Goal: Task Accomplishment & Management: Use online tool/utility

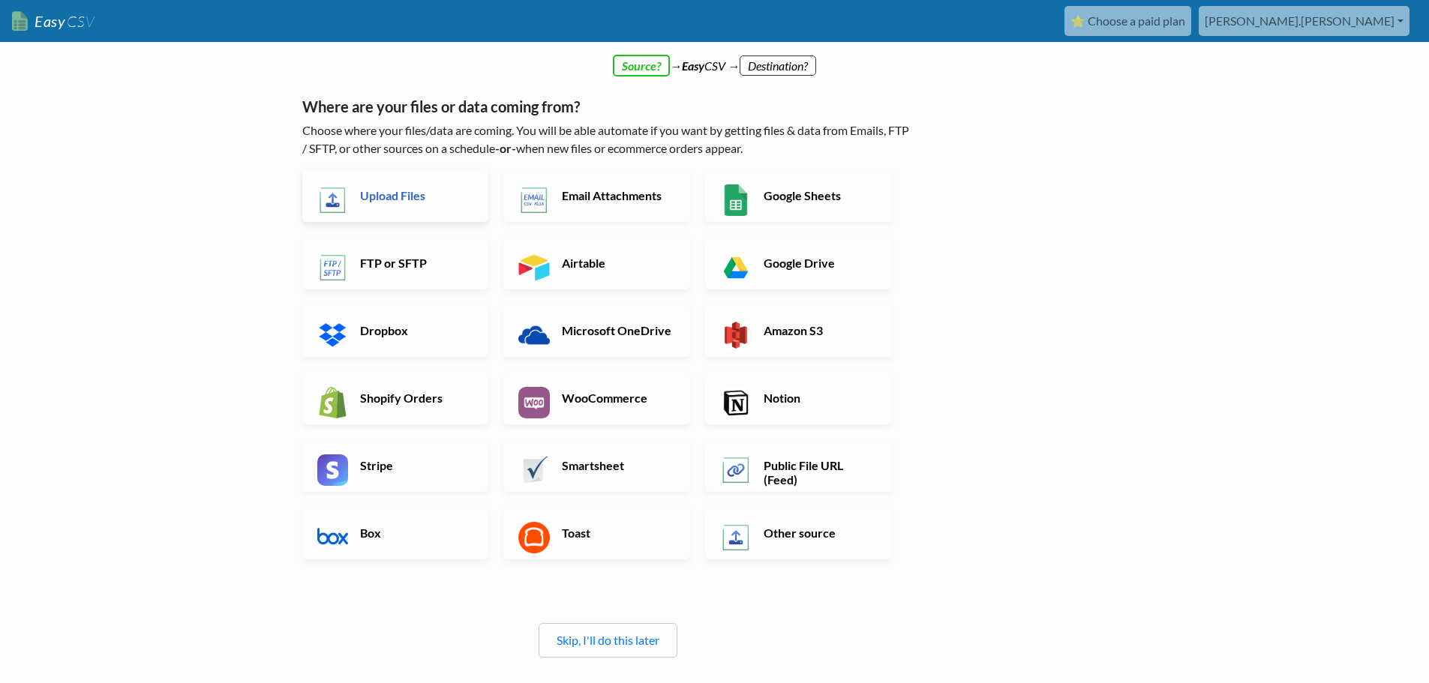
click at [399, 200] on h6 "Upload Files" at bounding box center [415, 195] width 118 height 14
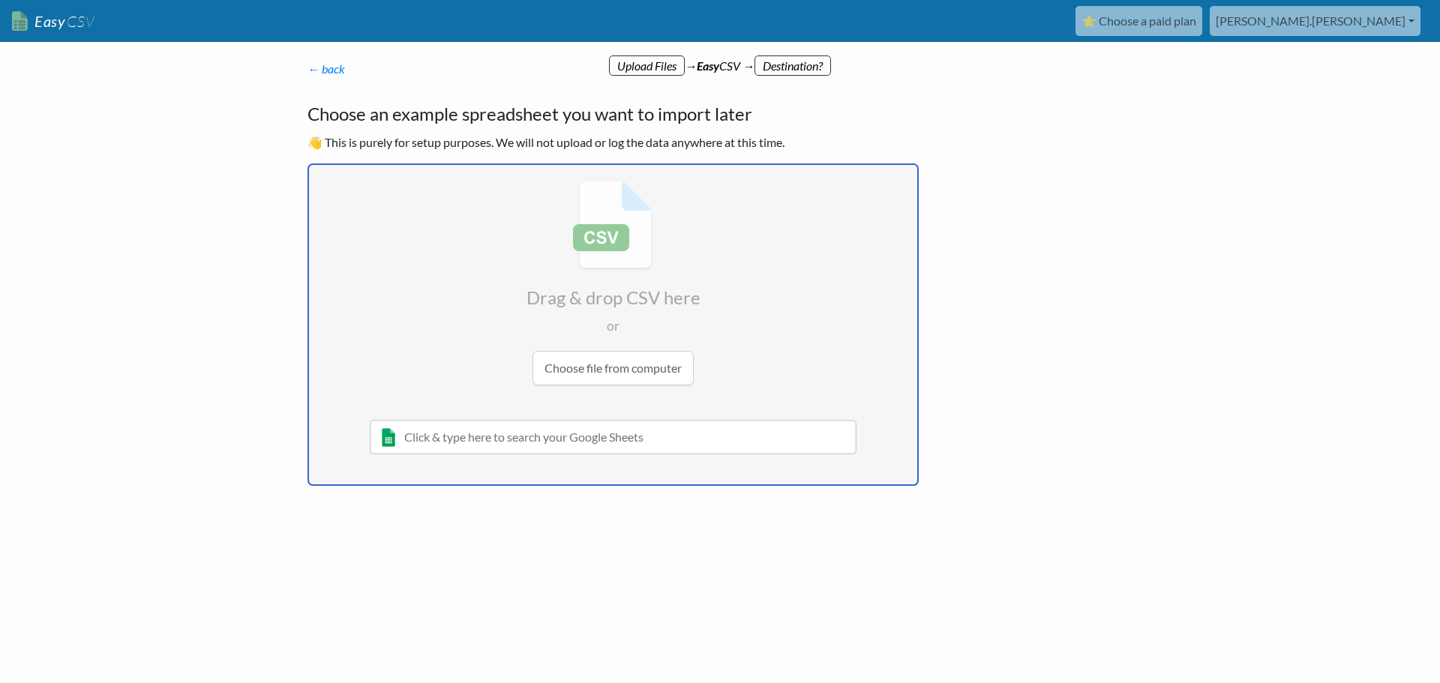
type input "C:\fakepath\Vw_arcusregserv__RS_Activity__c.csv"
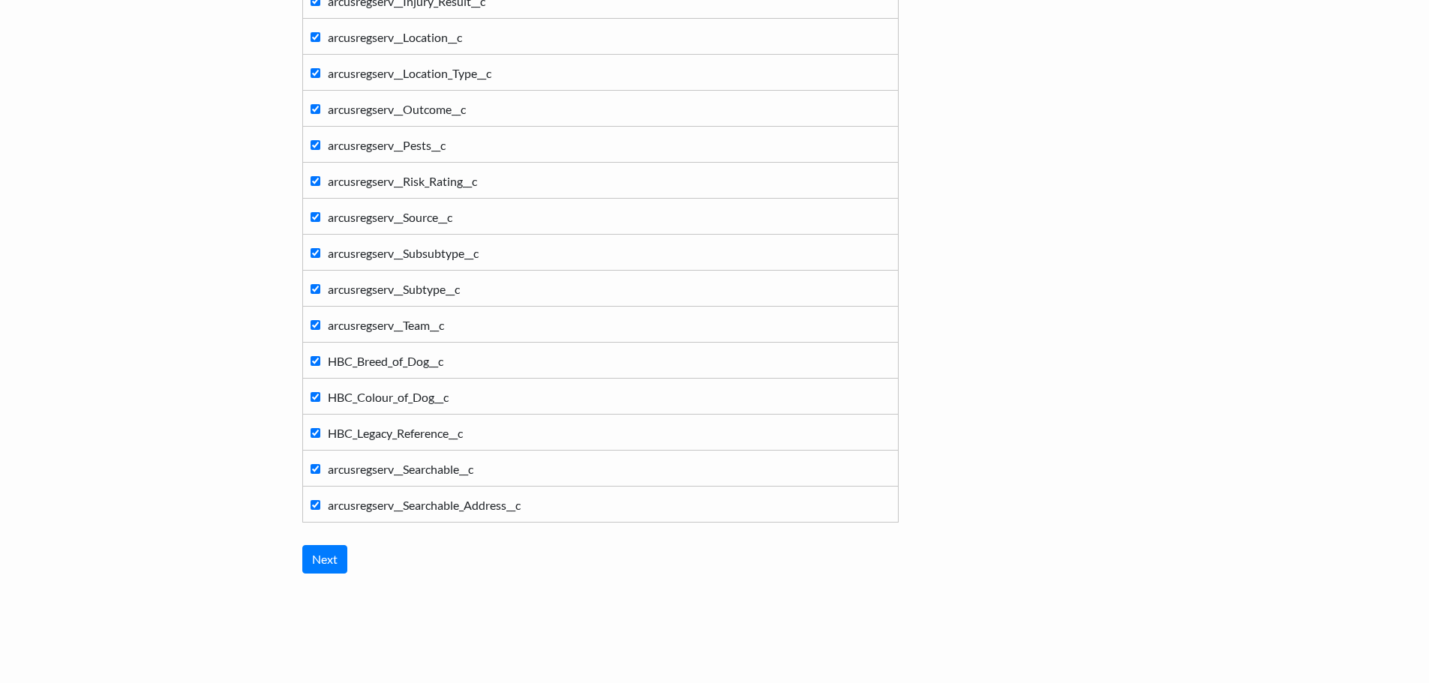
scroll to position [464, 0]
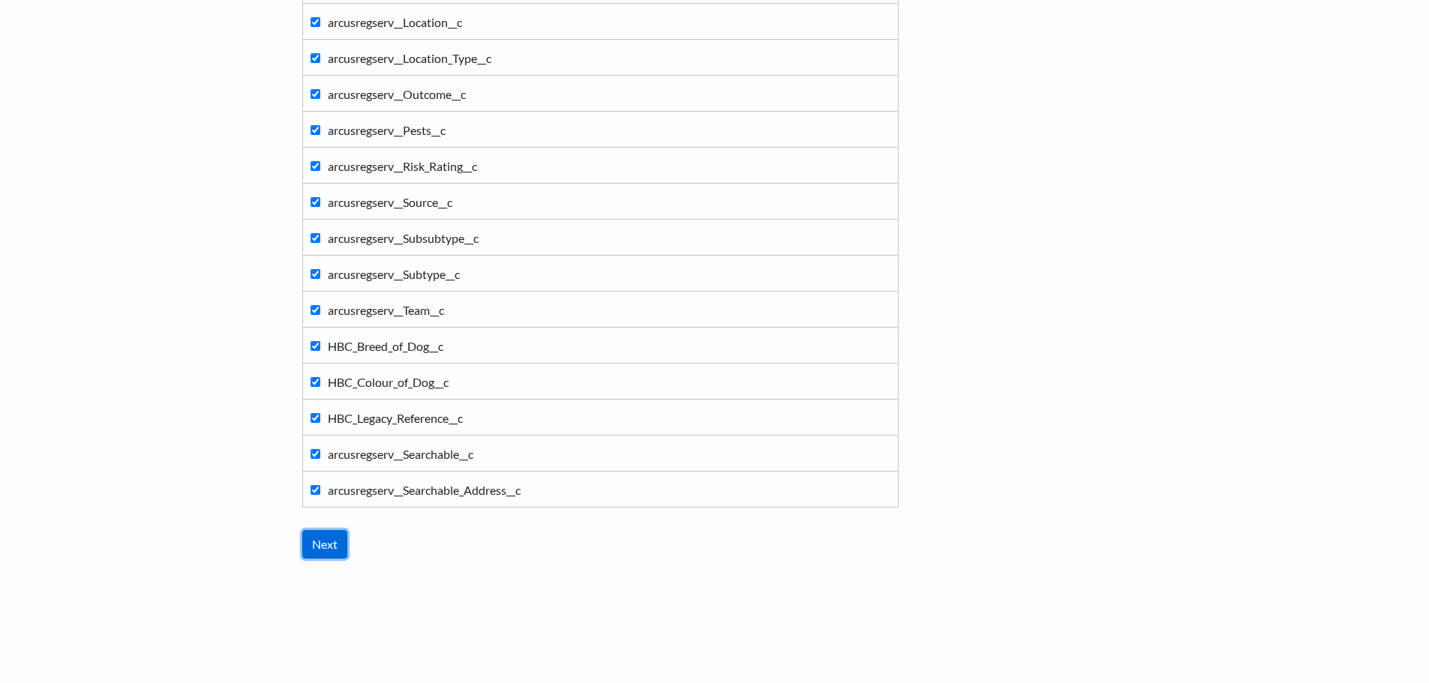
click at [326, 543] on input "Next" at bounding box center [324, 544] width 45 height 29
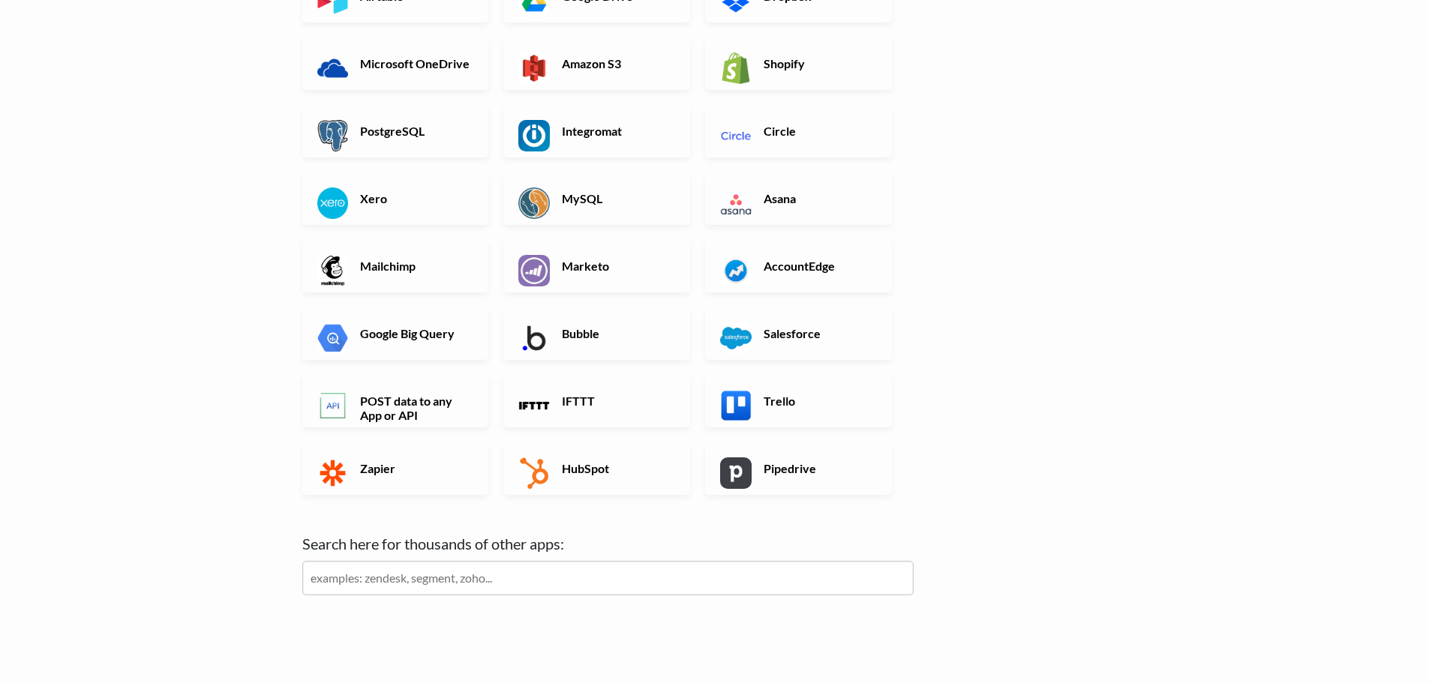
scroll to position [150, 0]
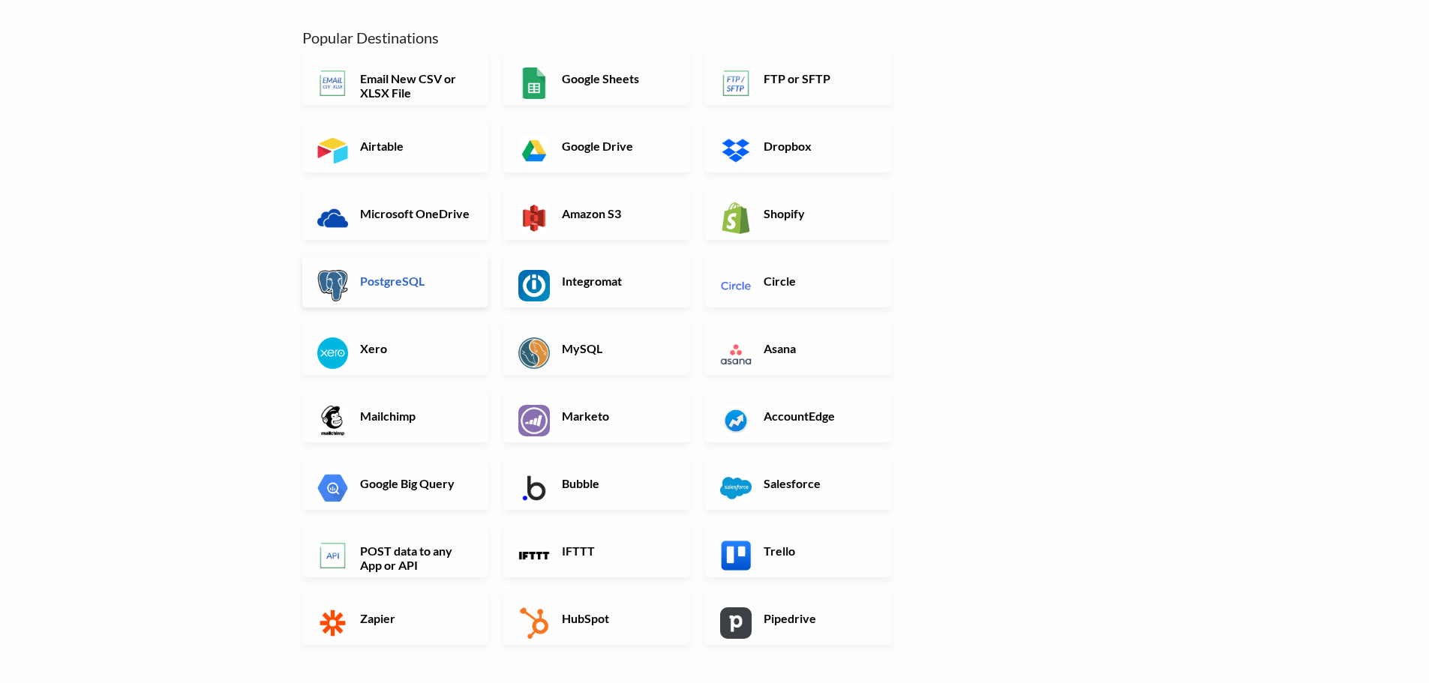
click at [393, 285] on h6 "PostgreSQL" at bounding box center [415, 281] width 118 height 14
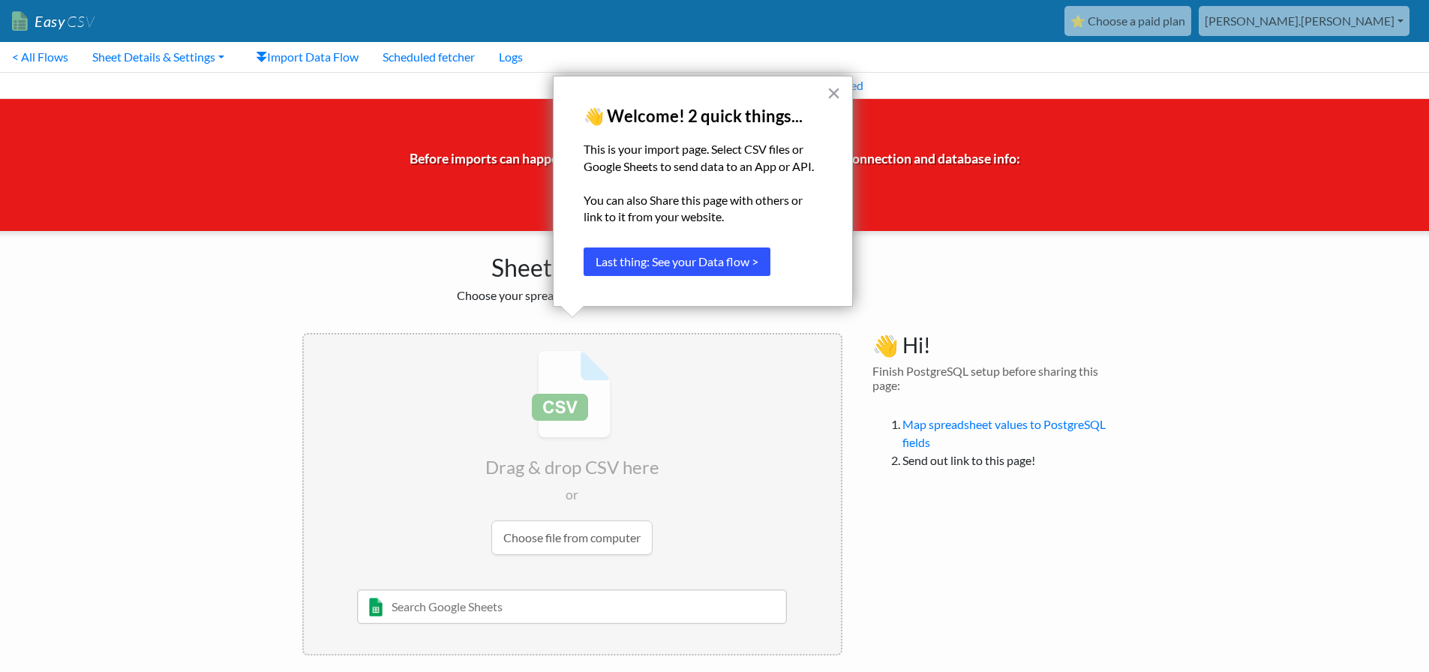
click at [725, 266] on button "Last thing: See your Data flow >" at bounding box center [677, 262] width 187 height 29
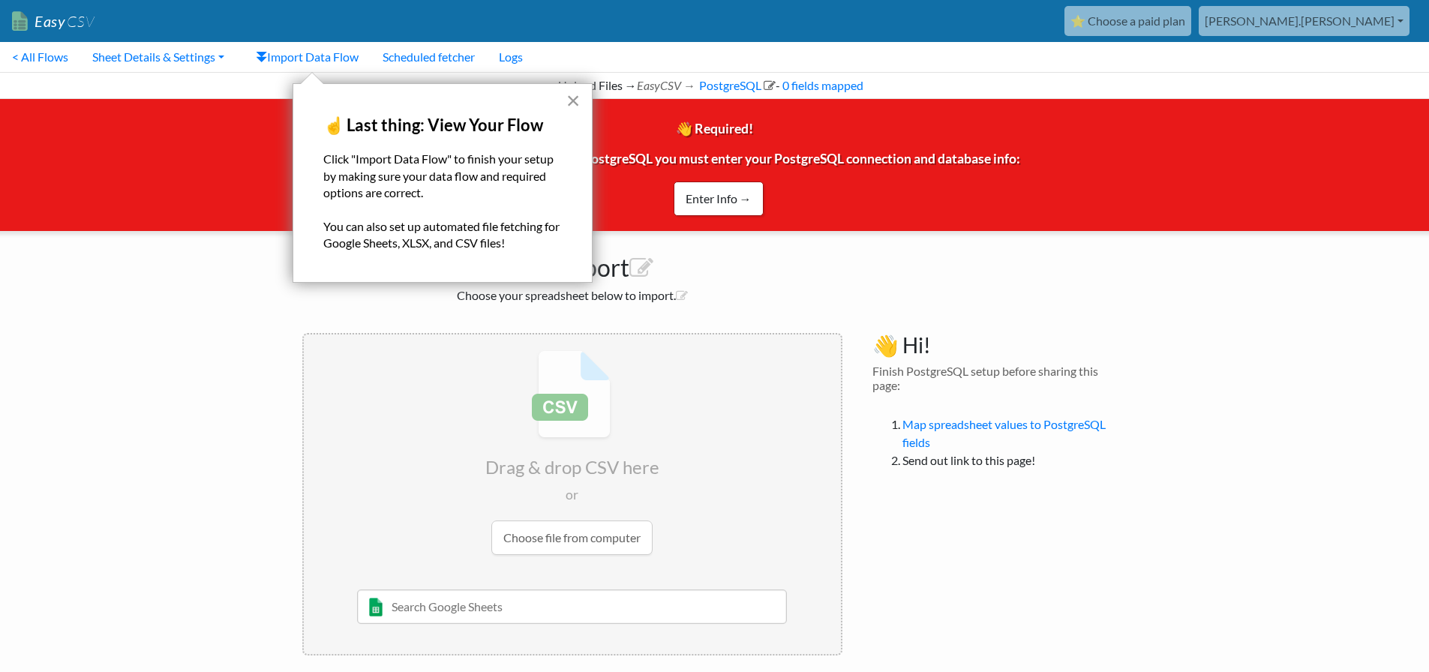
click at [572, 104] on button "×" at bounding box center [573, 101] width 14 height 24
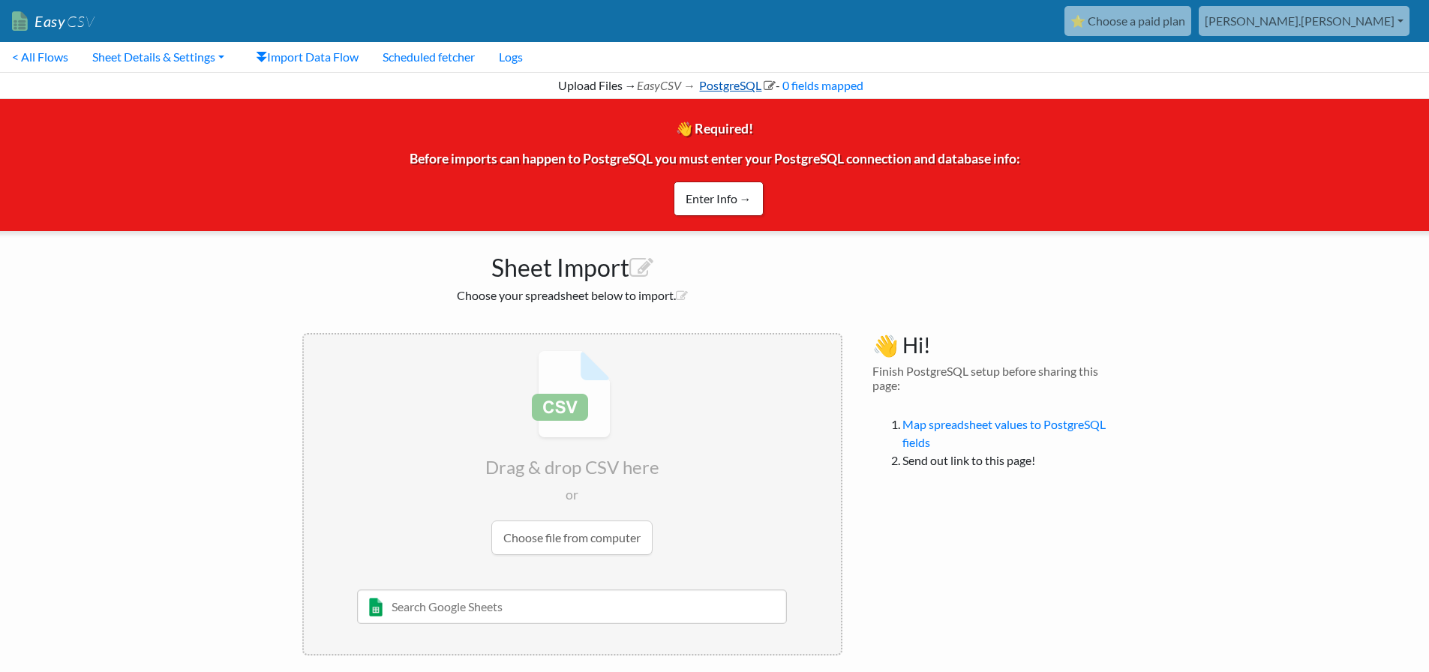
click at [767, 86] on icon at bounding box center [770, 86] width 12 height 12
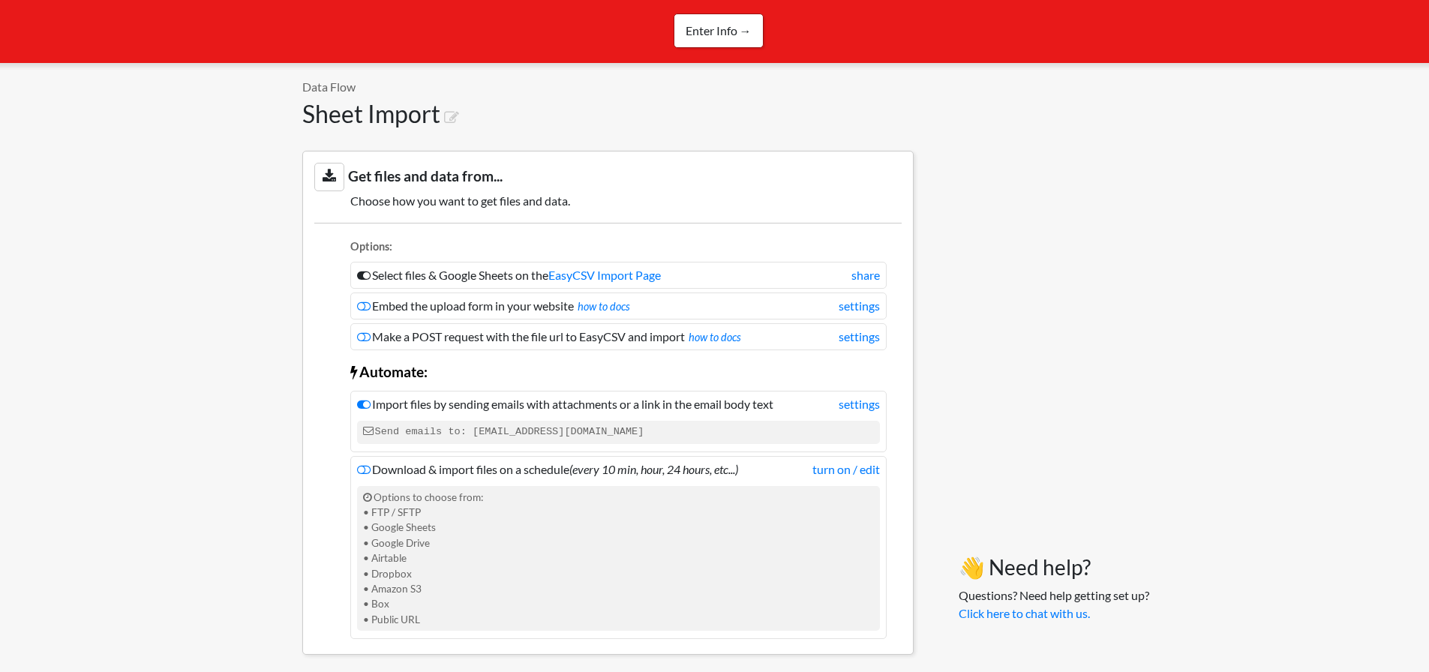
scroll to position [150, 0]
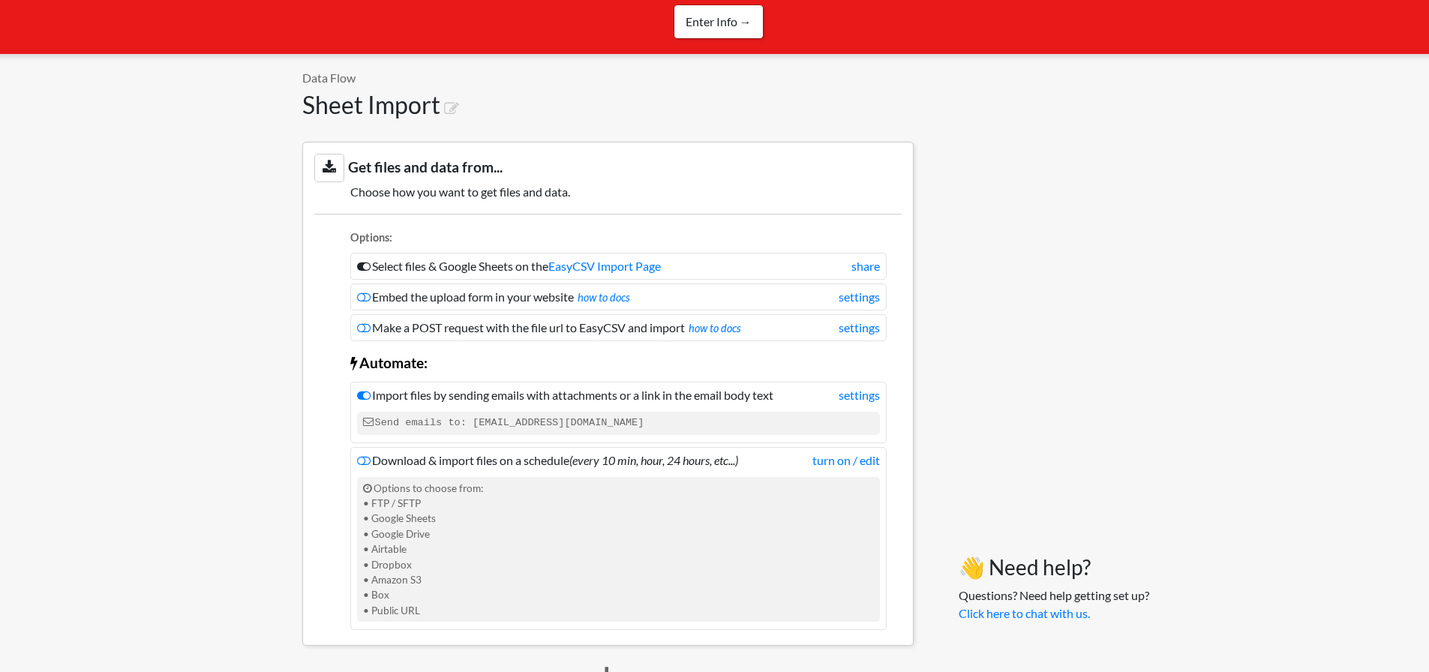
click at [387, 580] on div "Options to choose from: • FTP / SFTP • Google Sheets • Google Drive • Airtable …" at bounding box center [618, 550] width 523 height 146
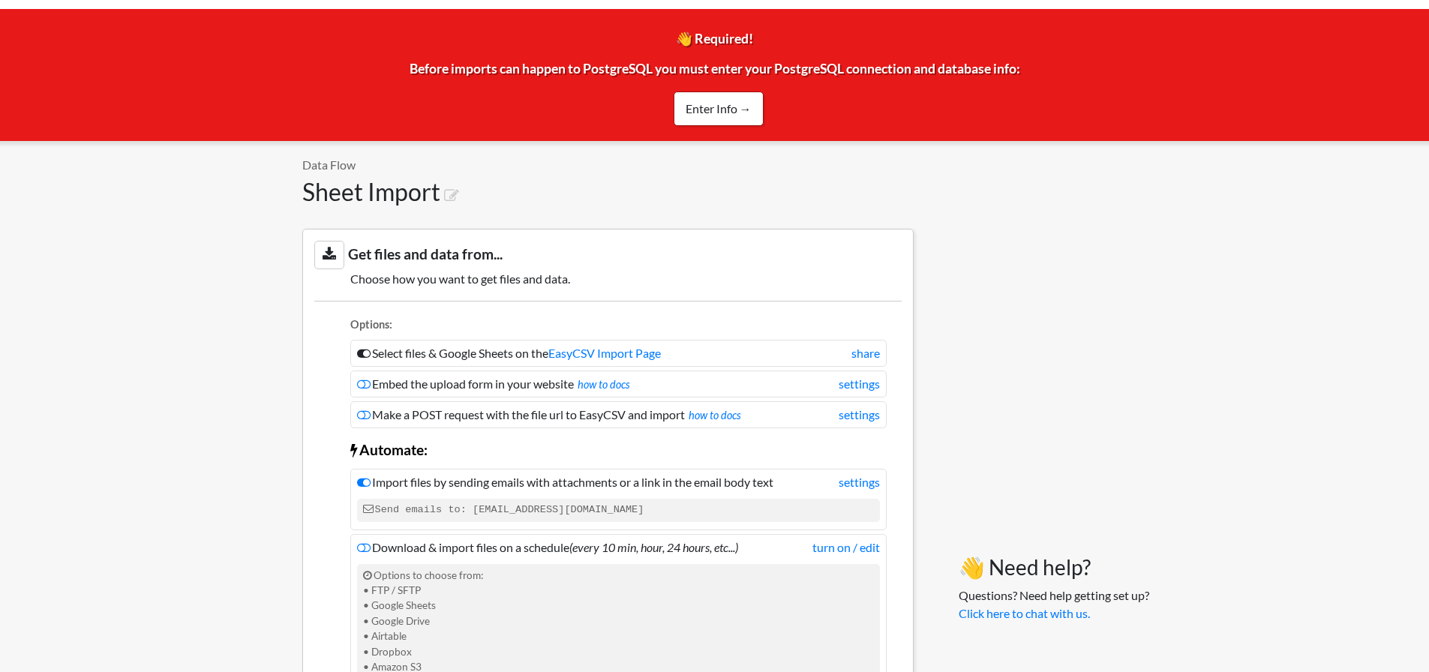
scroll to position [0, 0]
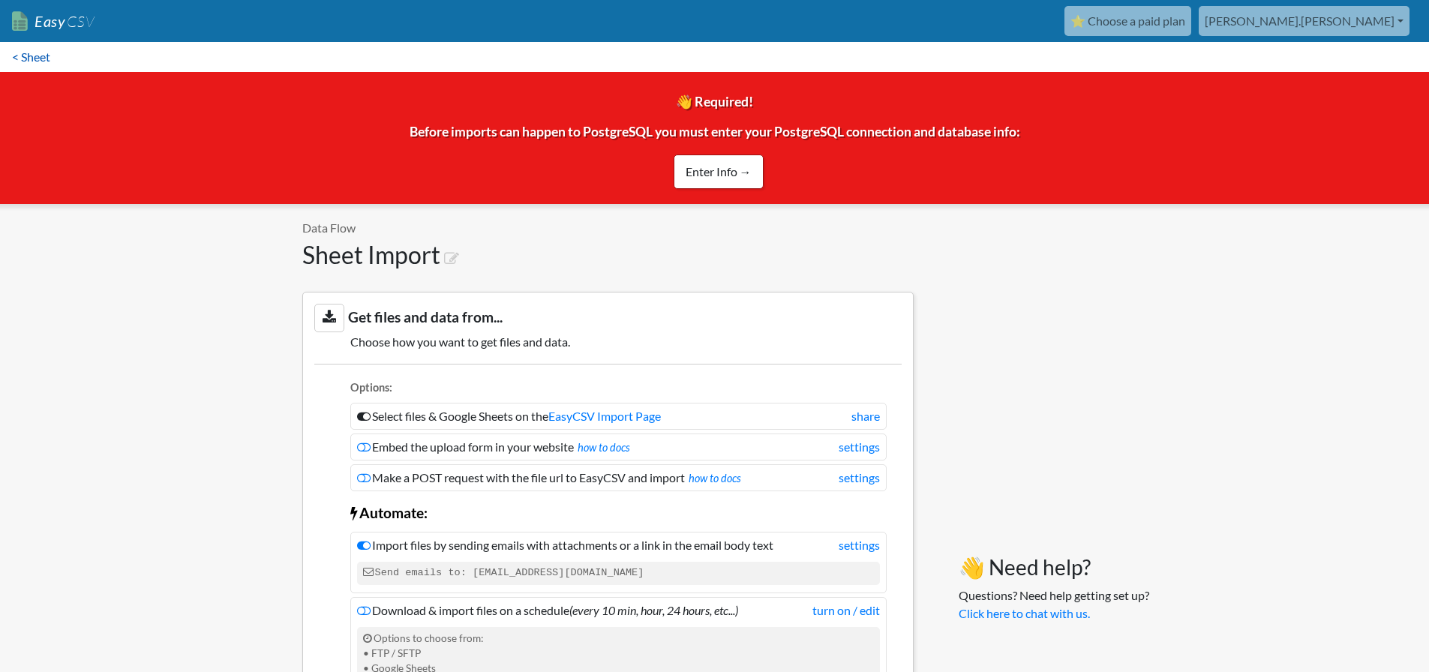
click at [26, 59] on link "< Sheet" at bounding box center [31, 57] width 62 height 30
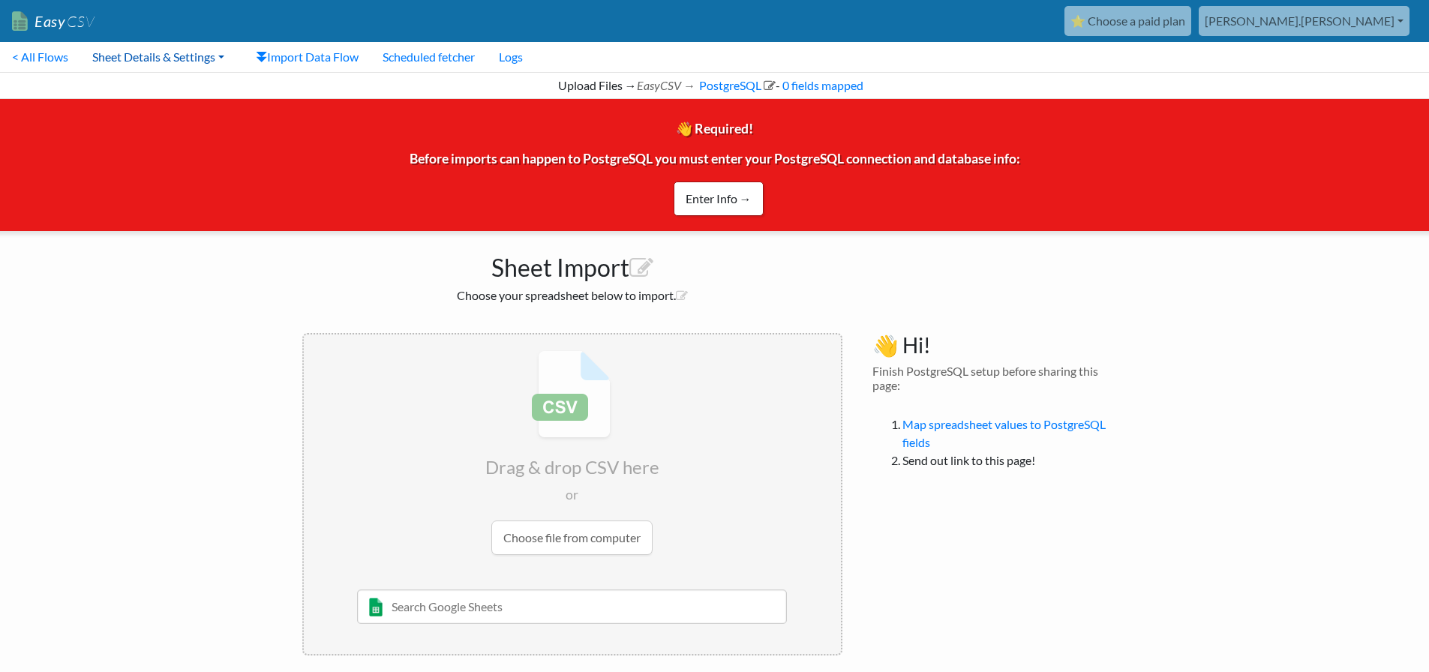
click at [182, 56] on link "Sheet Details & Settings" at bounding box center [158, 57] width 156 height 30
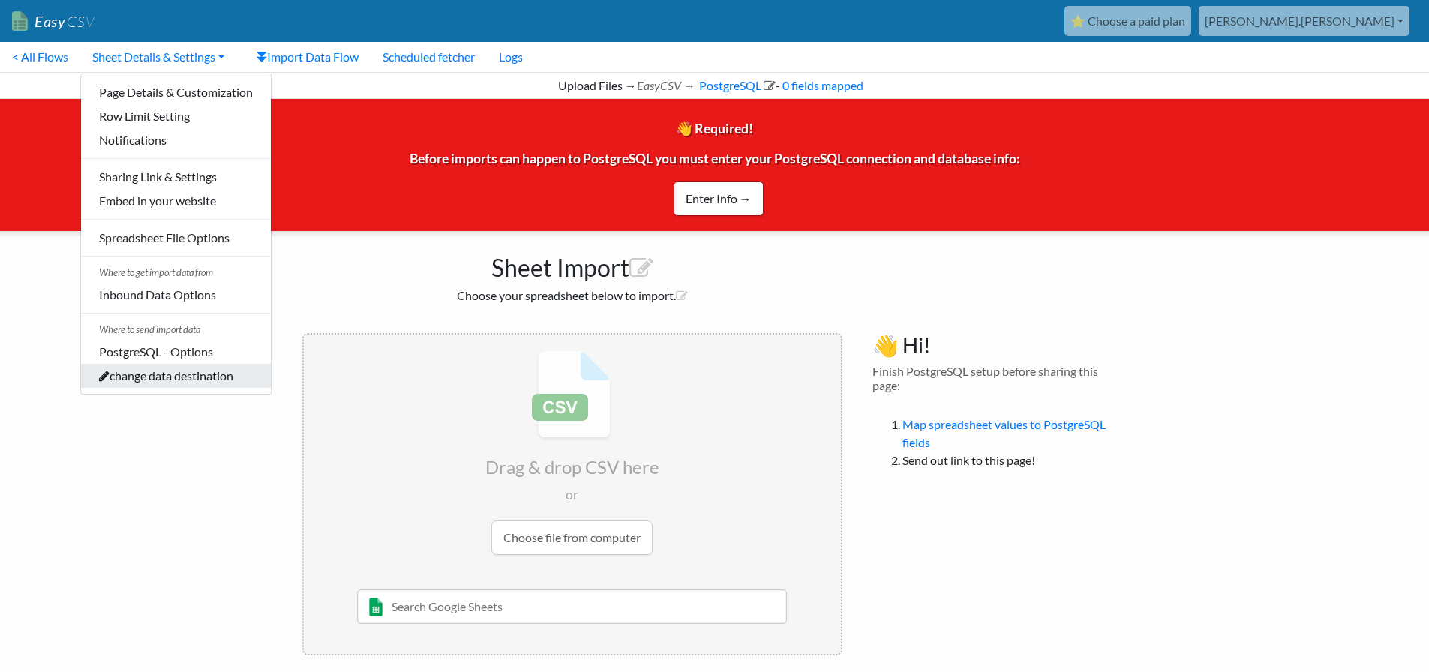
click at [203, 382] on link "change data destination" at bounding box center [176, 376] width 190 height 24
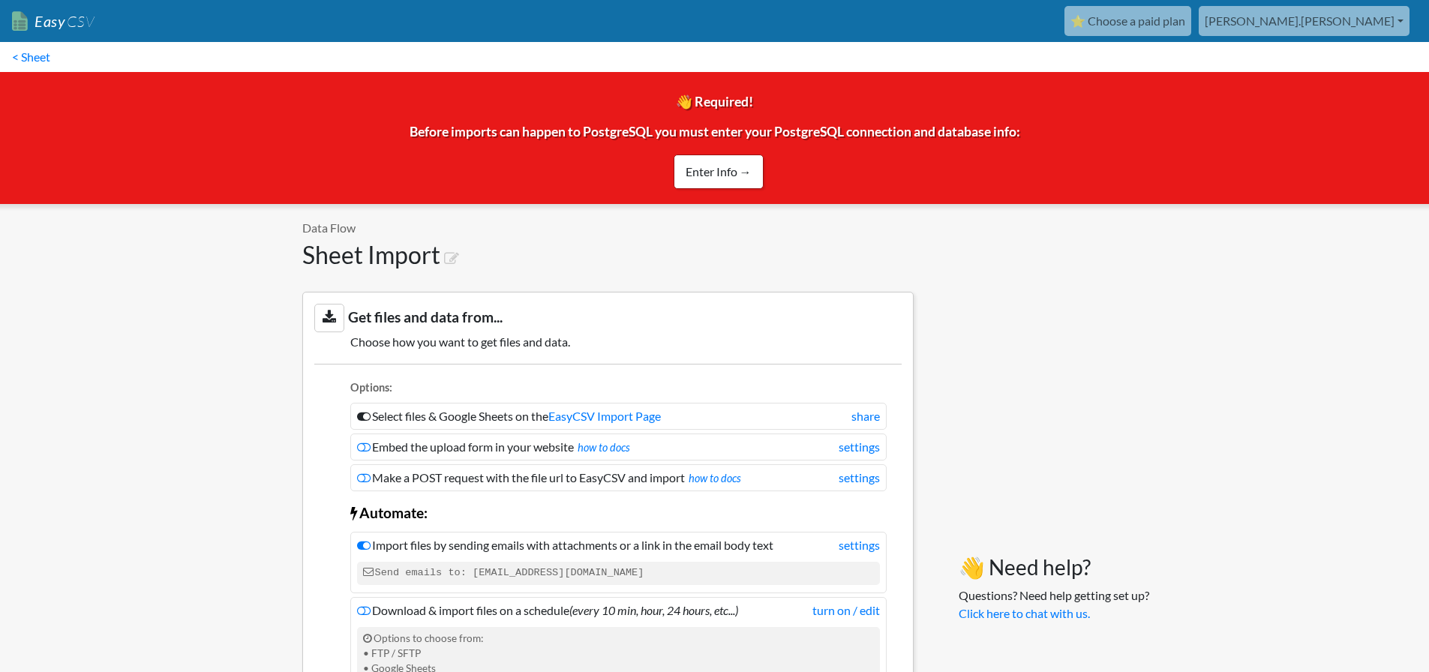
scroll to position [1001, 0]
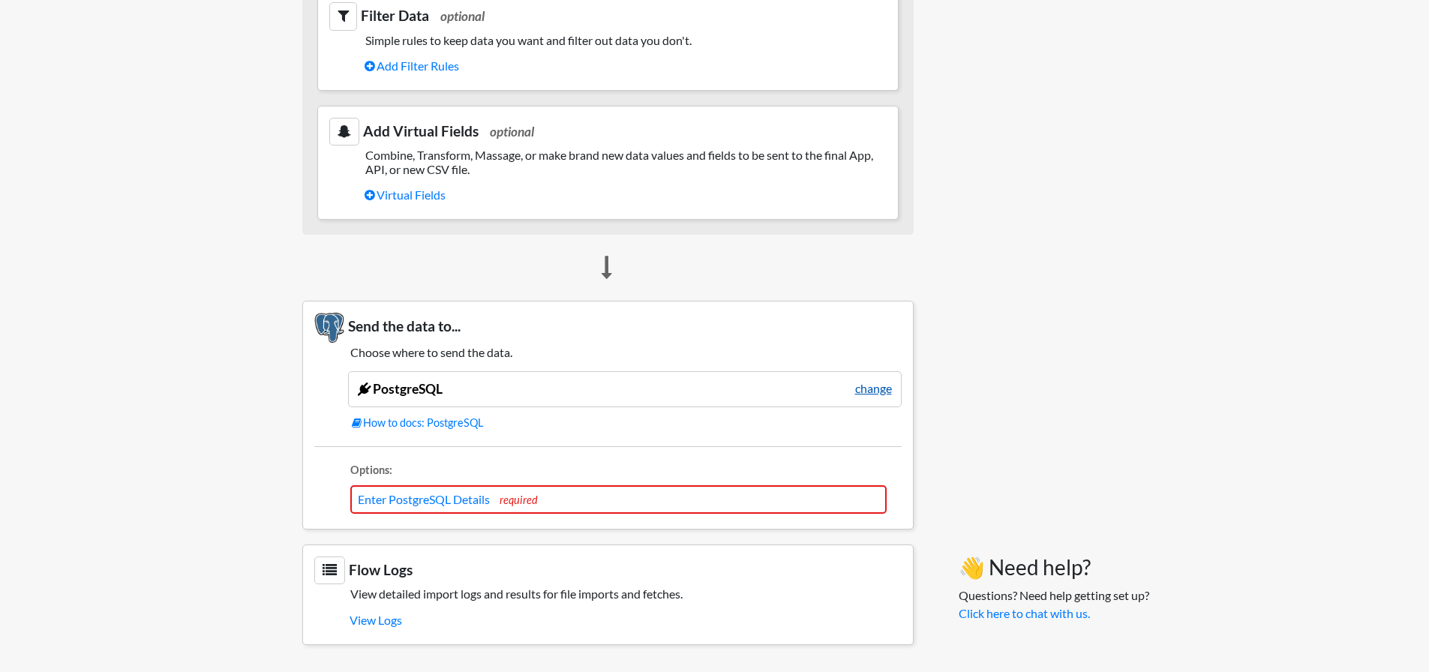
click at [877, 392] on link "change" at bounding box center [873, 389] width 37 height 18
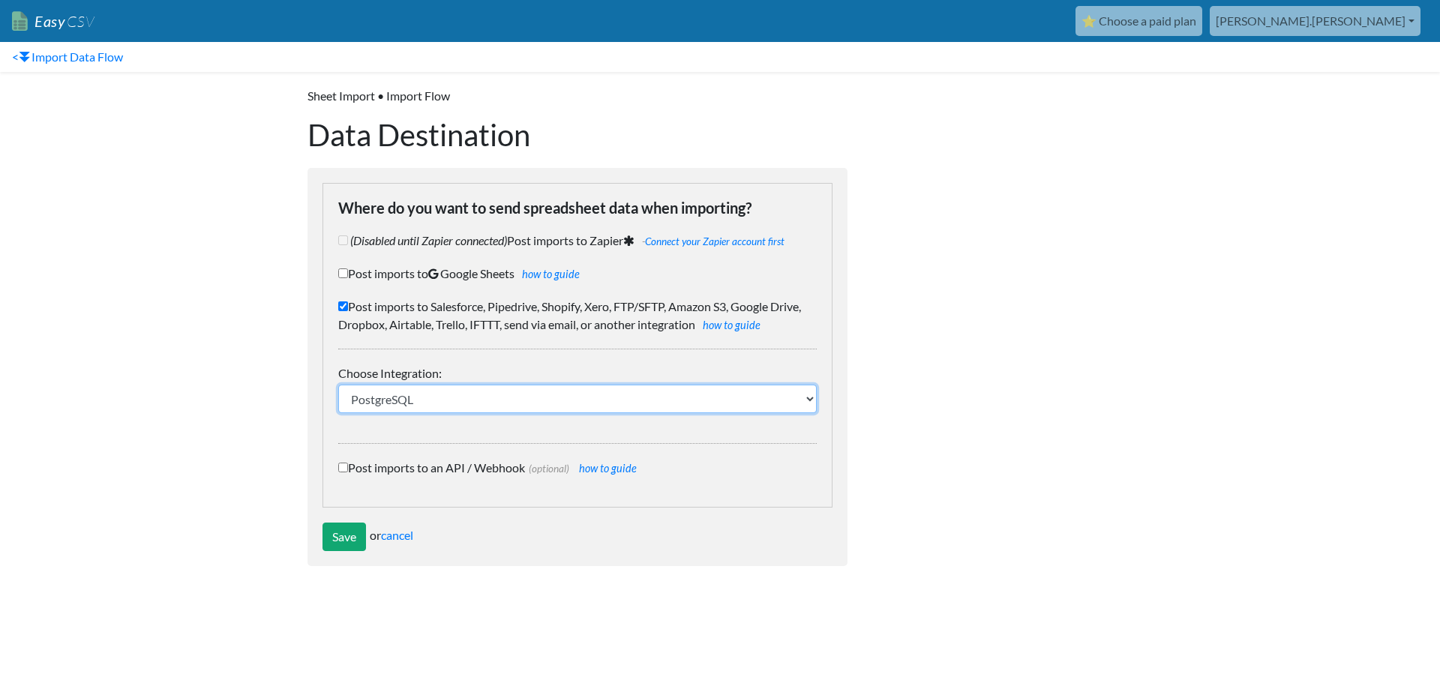
click at [804, 398] on select "IFTTT FTP or SFTP Amazon S3 HubSpot Google Big Query Salesforce Pipedrive Airta…" at bounding box center [577, 399] width 479 height 29
select select "173"
click at [338, 385] on select "IFTTT FTP or SFTP Amazon S3 HubSpot Google Big Query Salesforce Pipedrive Airta…" at bounding box center [577, 399] width 479 height 29
click at [806, 401] on select "IFTTT FTP or SFTP Amazon S3 HubSpot Google Big Query Salesforce Pipedrive Airta…" at bounding box center [577, 399] width 479 height 29
click at [338, 385] on select "IFTTT FTP or SFTP Amazon S3 HubSpot Google Big Query Salesforce Pipedrive Airta…" at bounding box center [577, 399] width 479 height 29
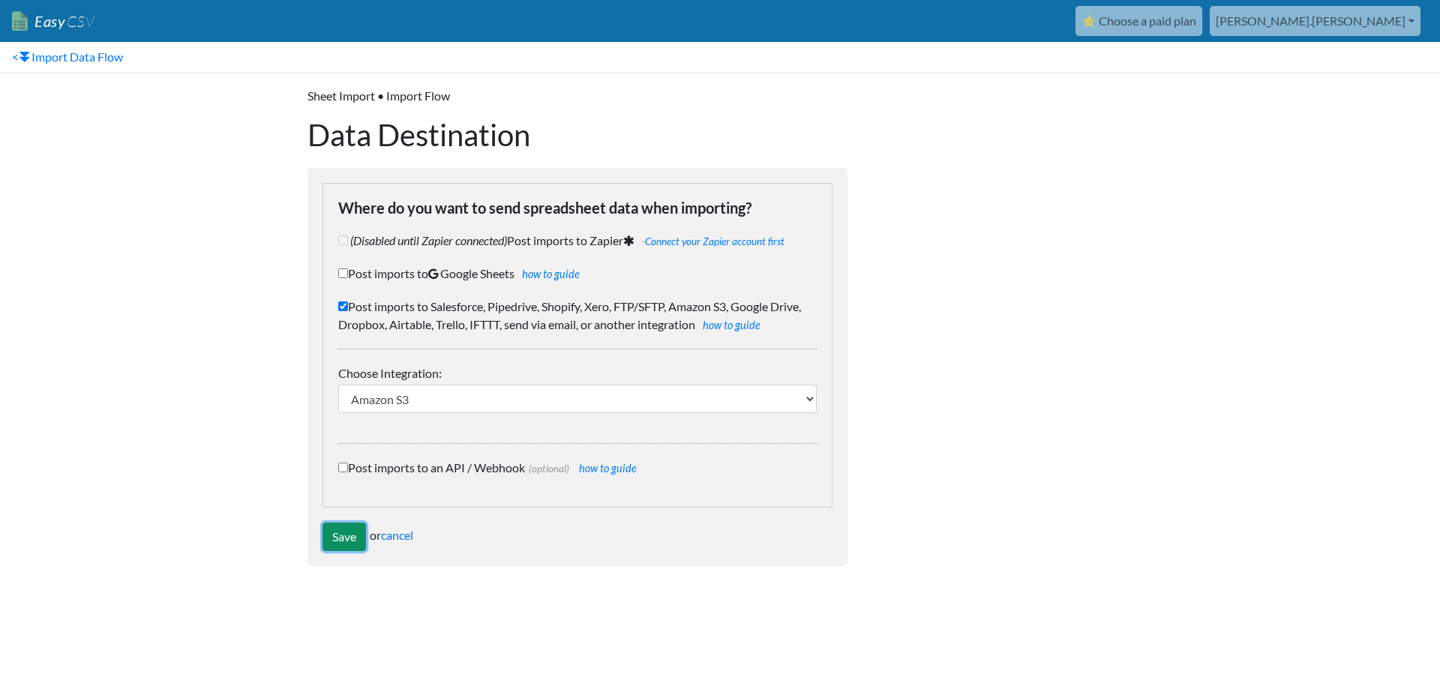
click at [344, 541] on input "Save" at bounding box center [345, 537] width 44 height 29
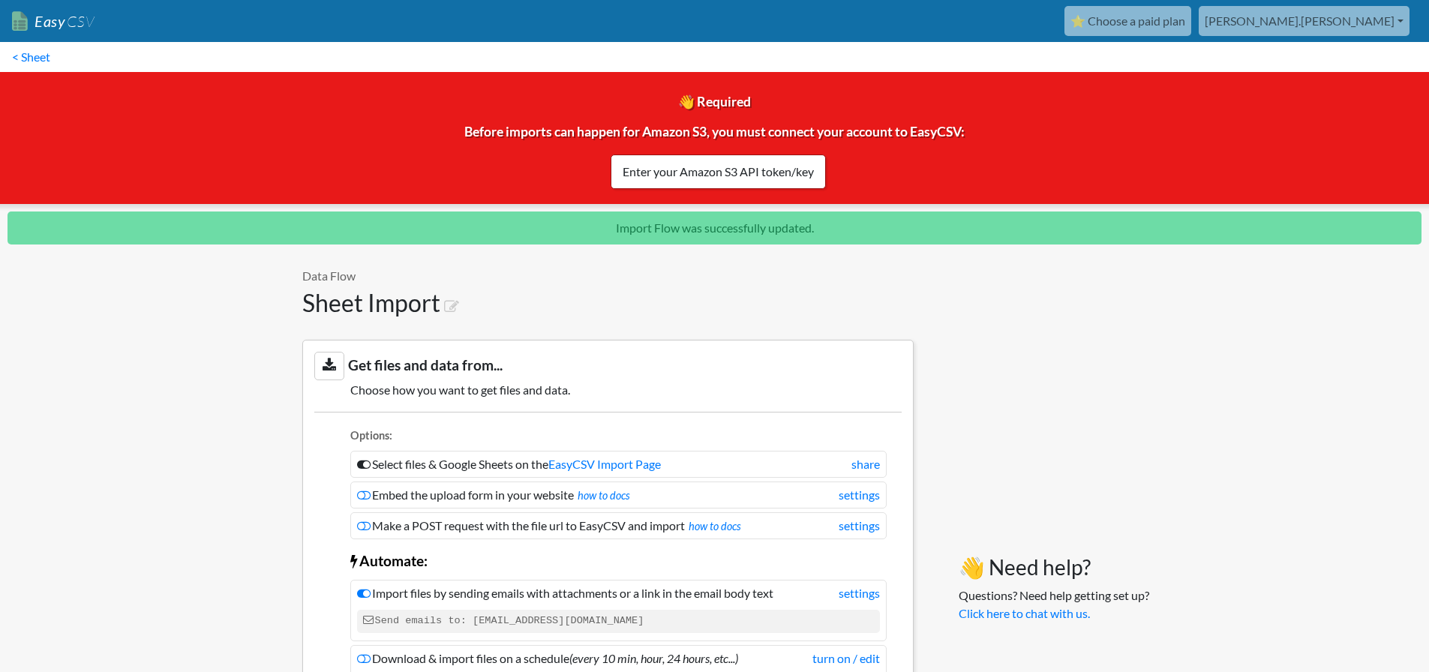
scroll to position [1256, 0]
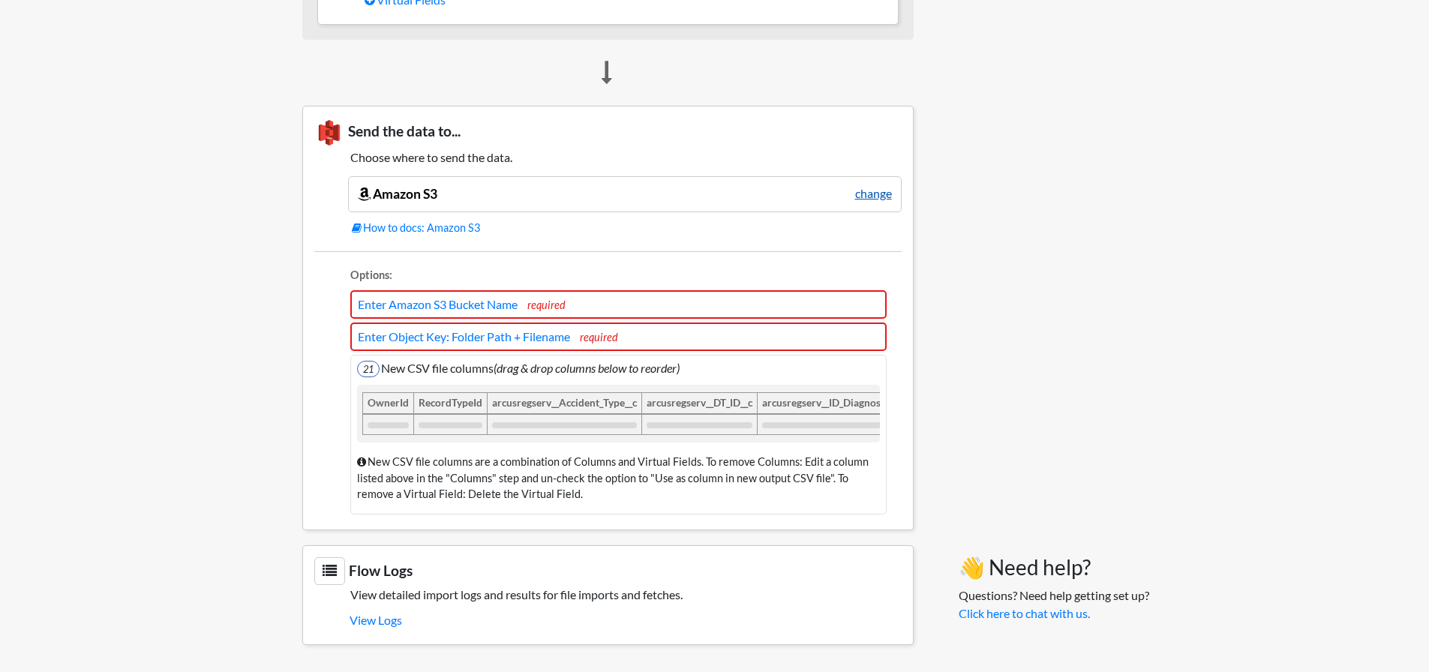
click at [869, 185] on link "change" at bounding box center [873, 194] width 37 height 18
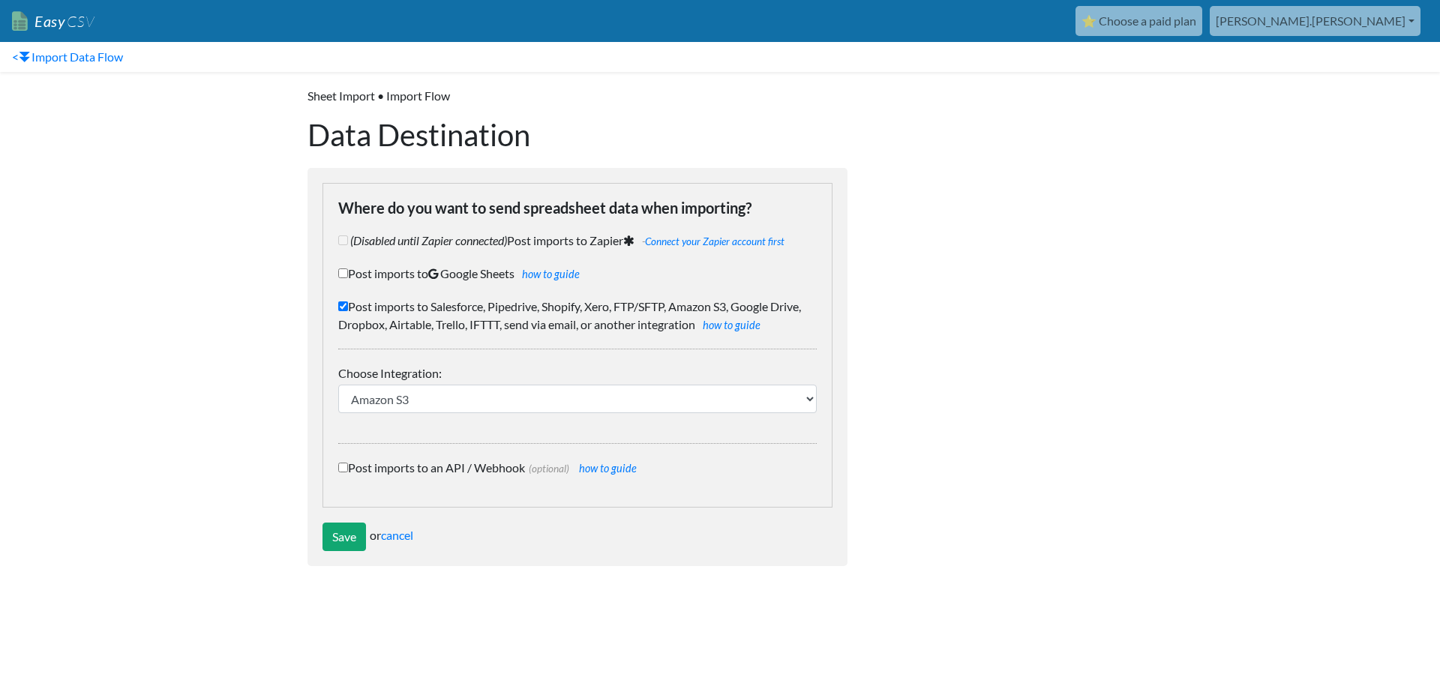
click at [387, 273] on label "Post imports to Google Sheets how to guide" at bounding box center [577, 274] width 479 height 18
click at [348, 273] on input "Post imports to Google Sheets how to guide" at bounding box center [343, 274] width 10 height 10
checkbox input "true"
checkbox input "false"
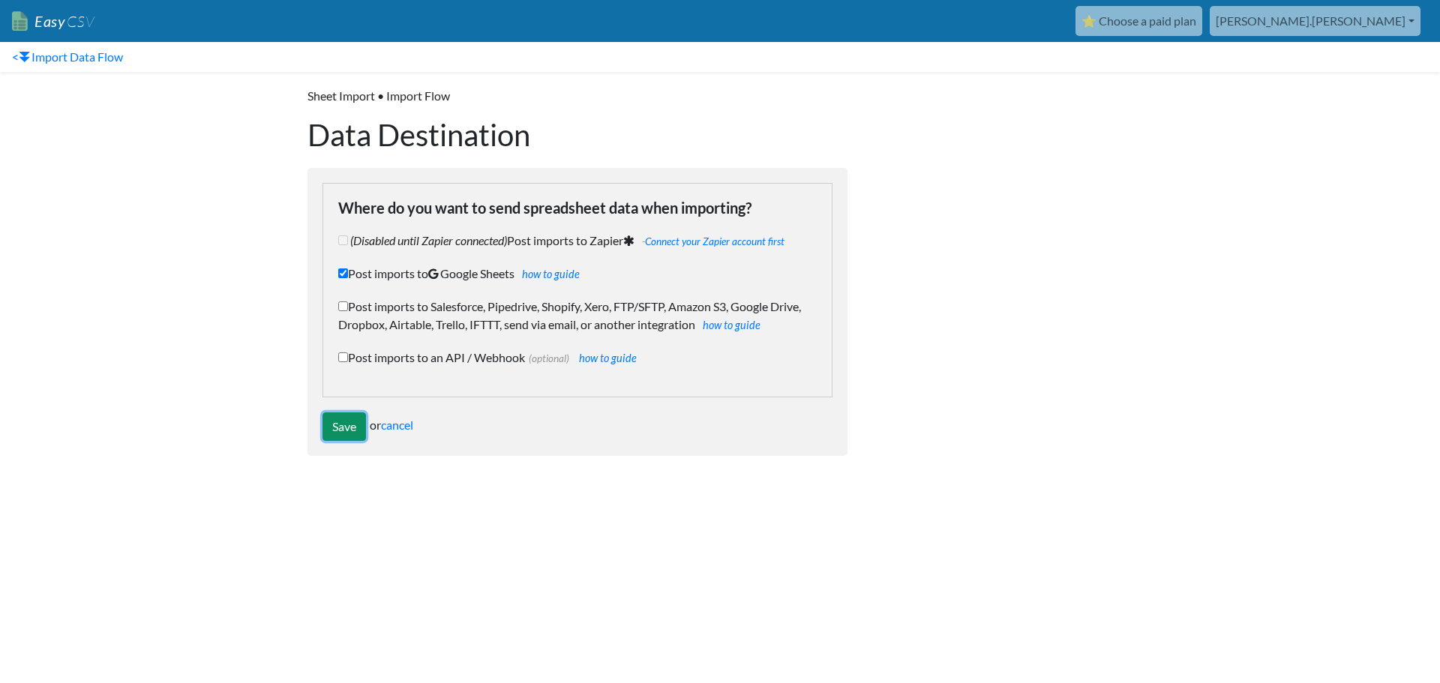
click at [347, 430] on input "Save" at bounding box center [345, 427] width 44 height 29
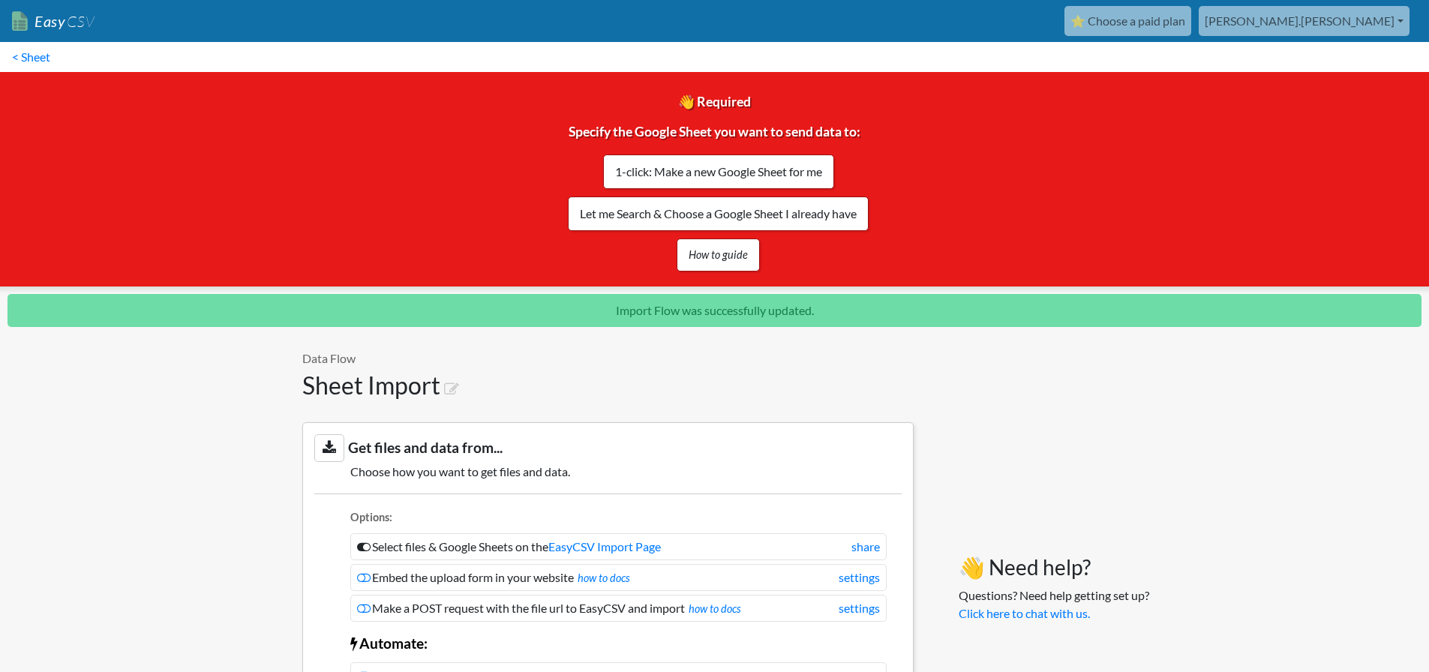
scroll to position [1131, 0]
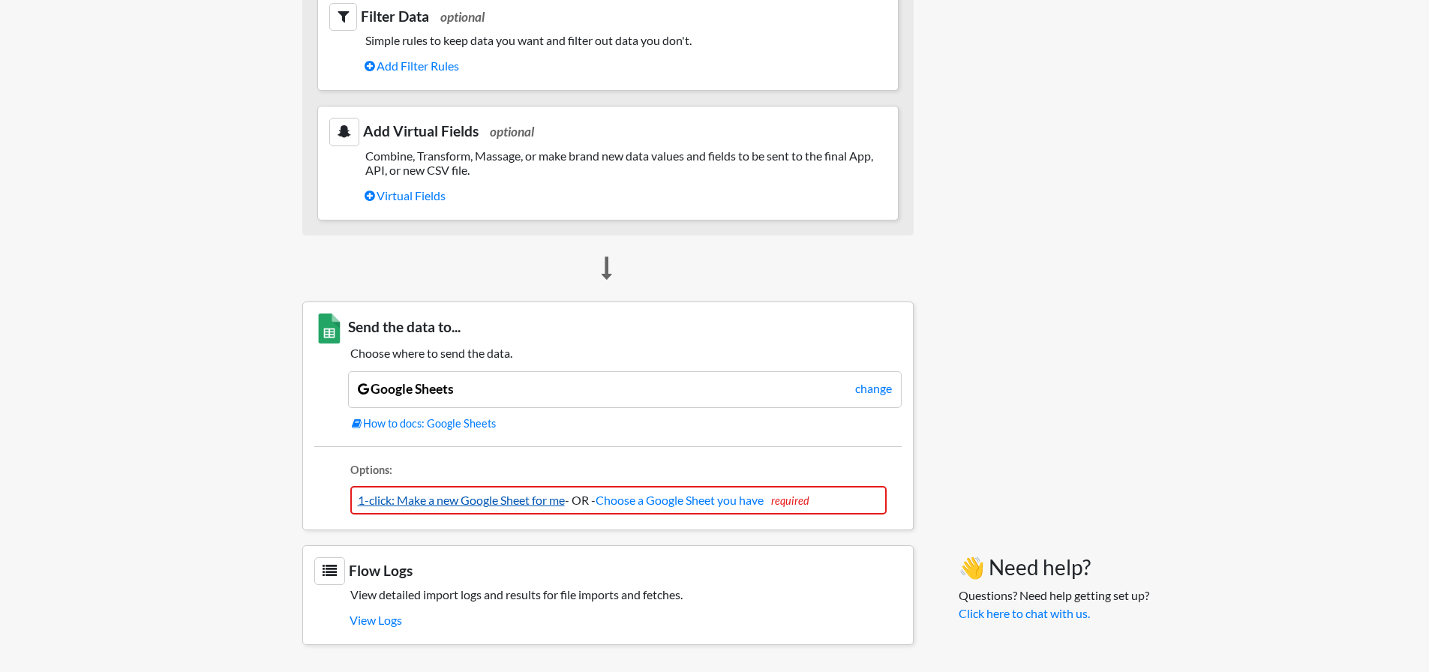
click at [504, 501] on link "1-click: Make a new Google Sheet for me" at bounding box center [461, 500] width 207 height 14
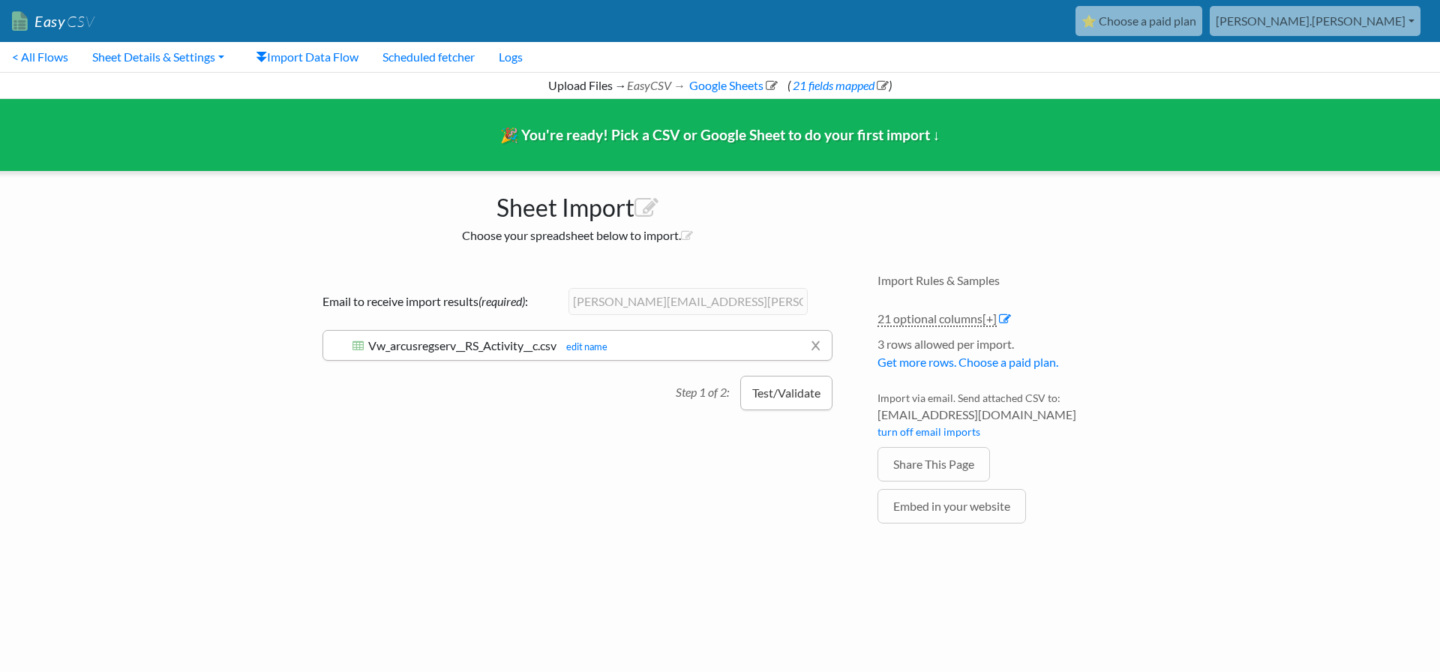
click at [789, 397] on button "Test/Validate" at bounding box center [786, 393] width 92 height 35
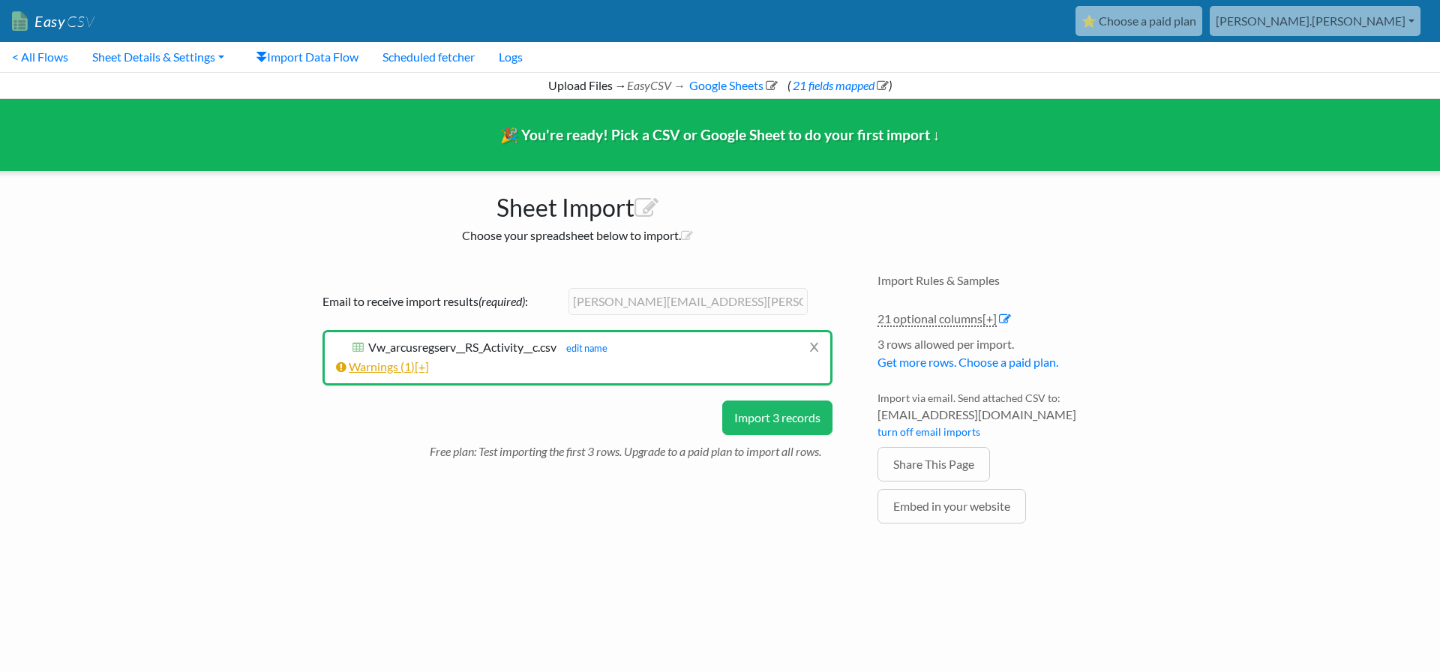
click at [425, 365] on span "[+]" at bounding box center [422, 366] width 14 height 14
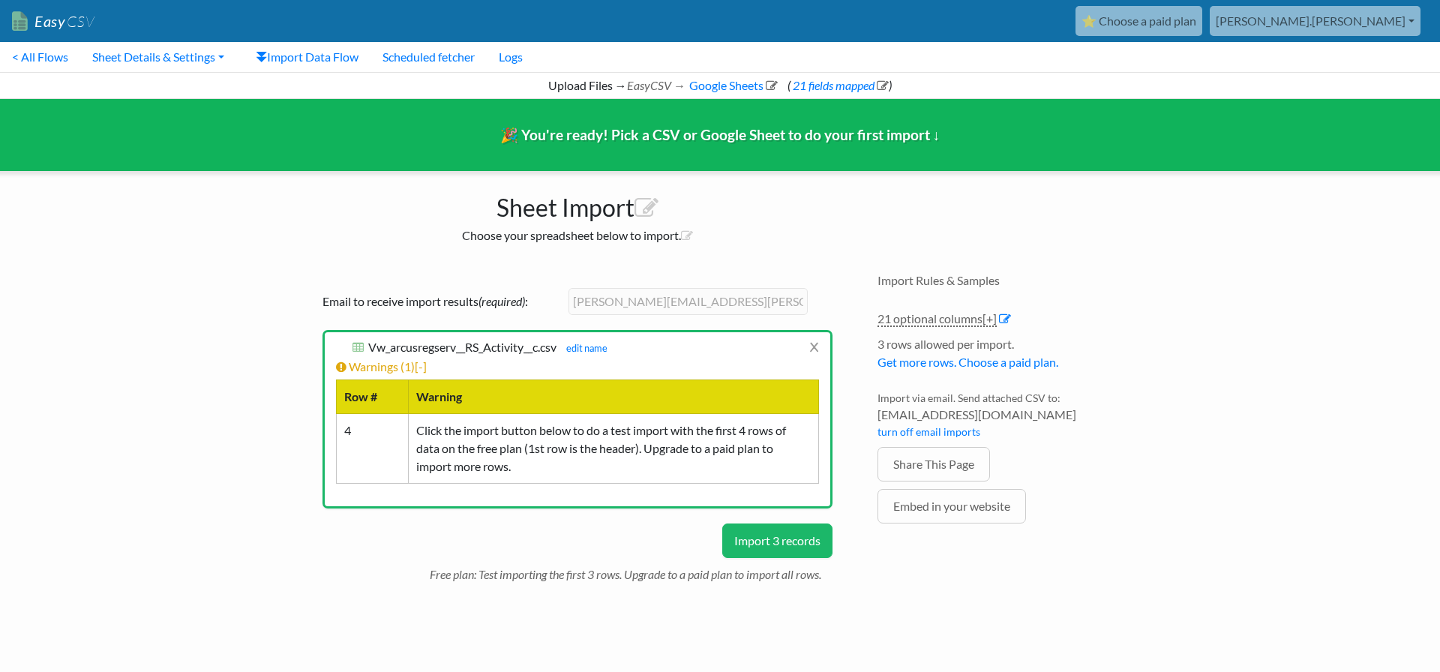
click at [764, 540] on button "Import 3 records" at bounding box center [777, 541] width 110 height 35
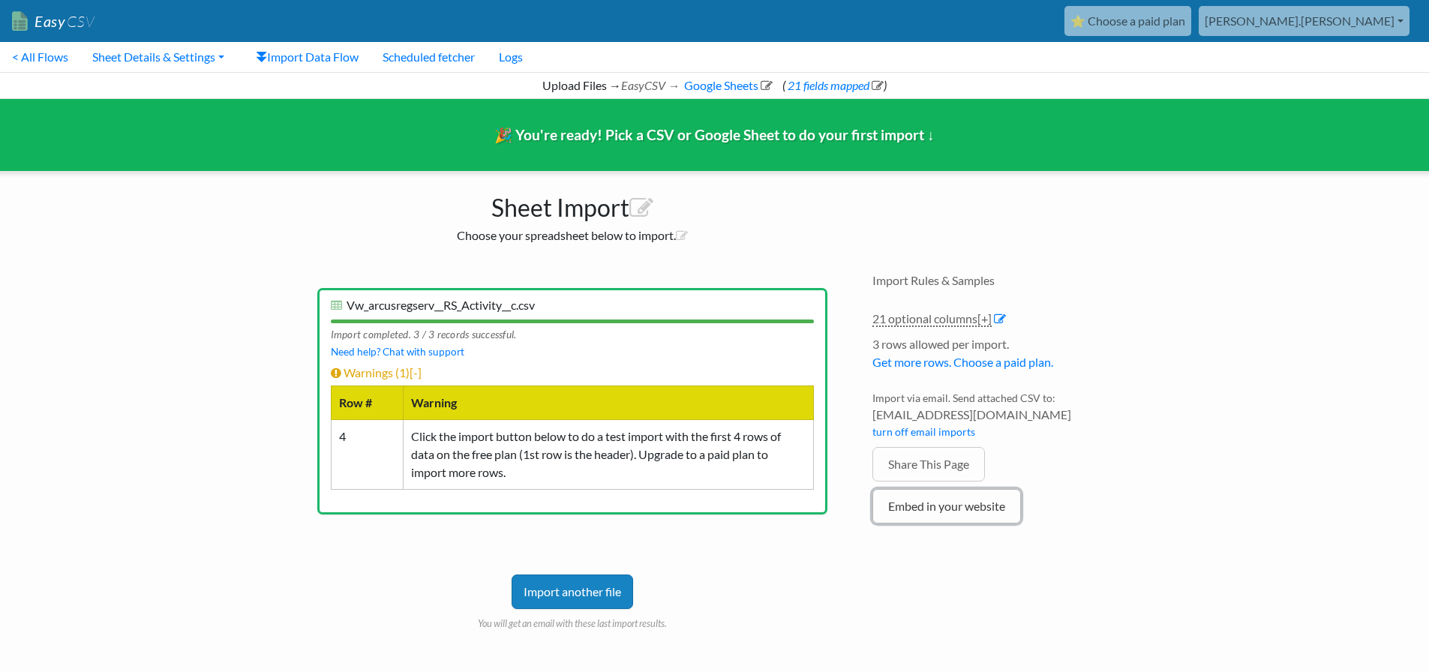
click at [947, 516] on link "Embed in your website" at bounding box center [946, 506] width 149 height 35
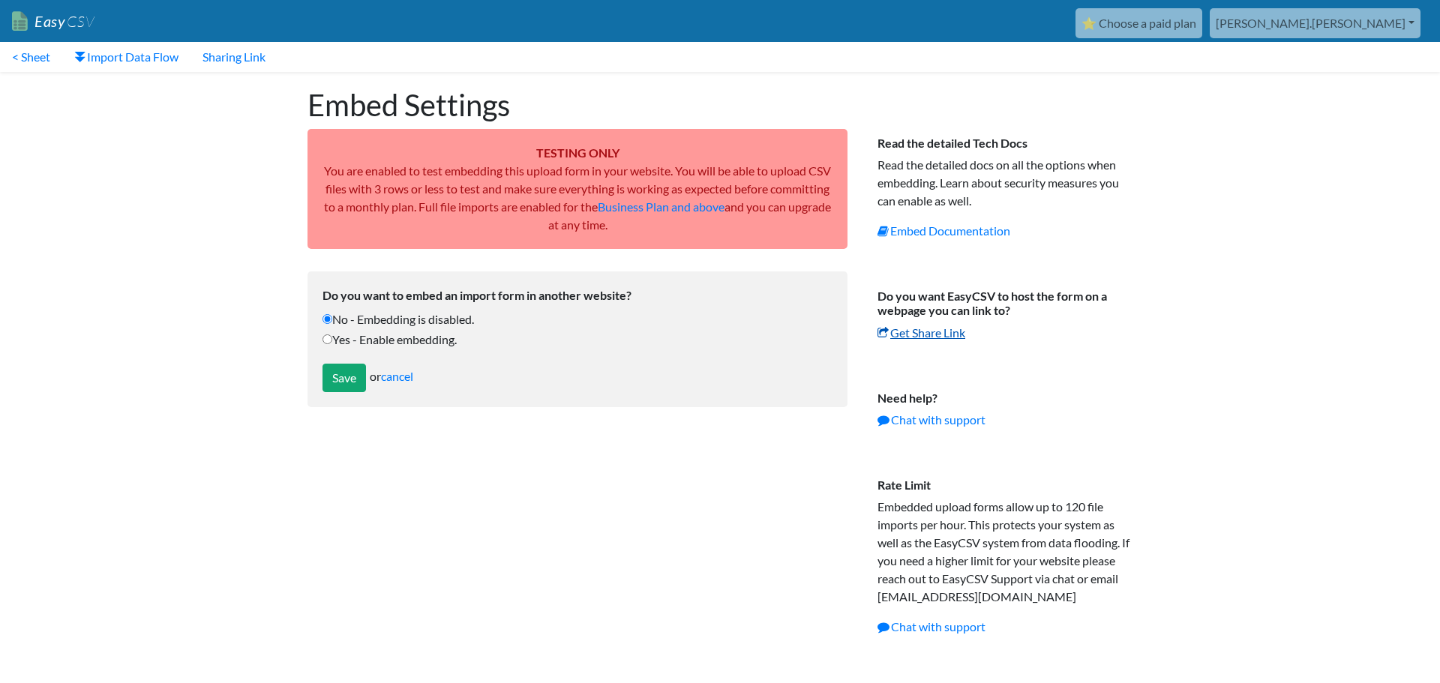
click at [923, 333] on link "Get Share Link" at bounding box center [922, 333] width 88 height 14
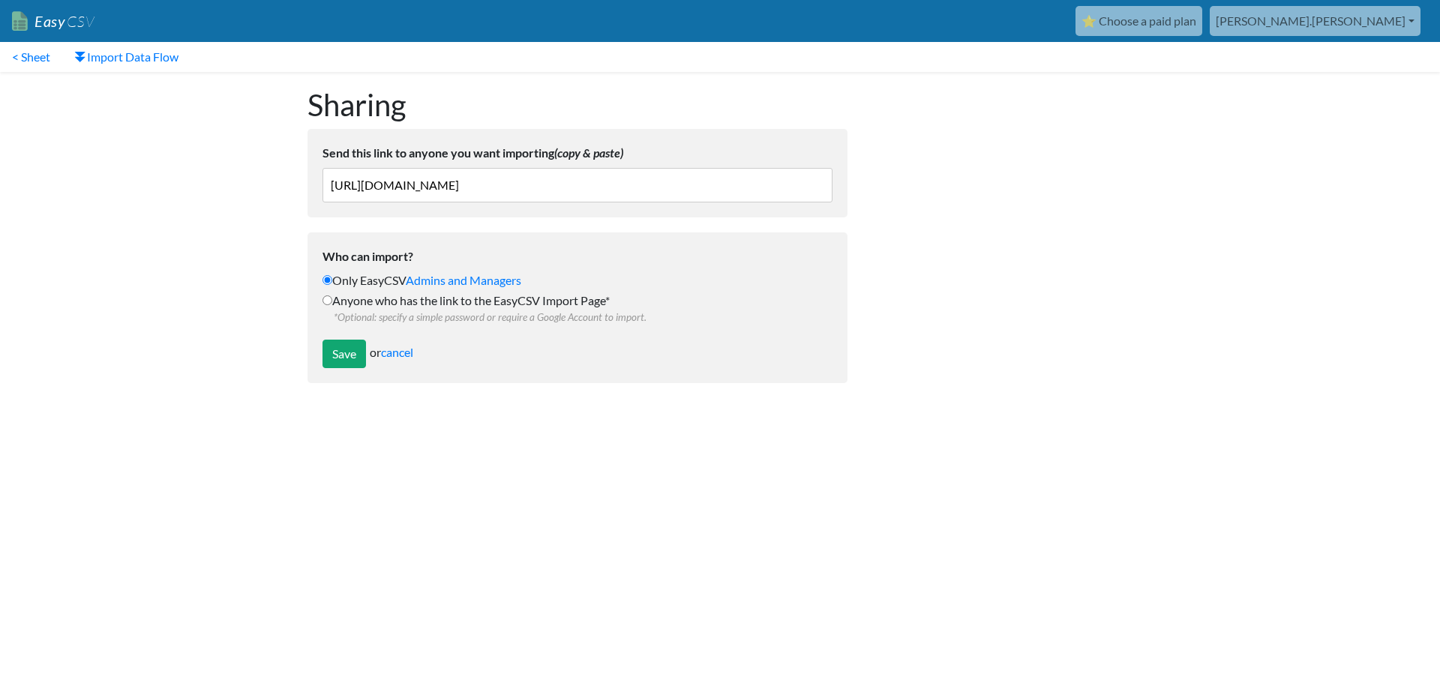
drag, startPoint x: 755, startPoint y: 187, endPoint x: 191, endPoint y: 143, distance: 566.5
click at [191, 143] on body "Easy CSV ⭐ Choose a paid plan victor.townson Arcusglobal All Flows All CSV Gene…" at bounding box center [720, 199] width 1440 height 398
